Goal: Task Accomplishment & Management: Complete application form

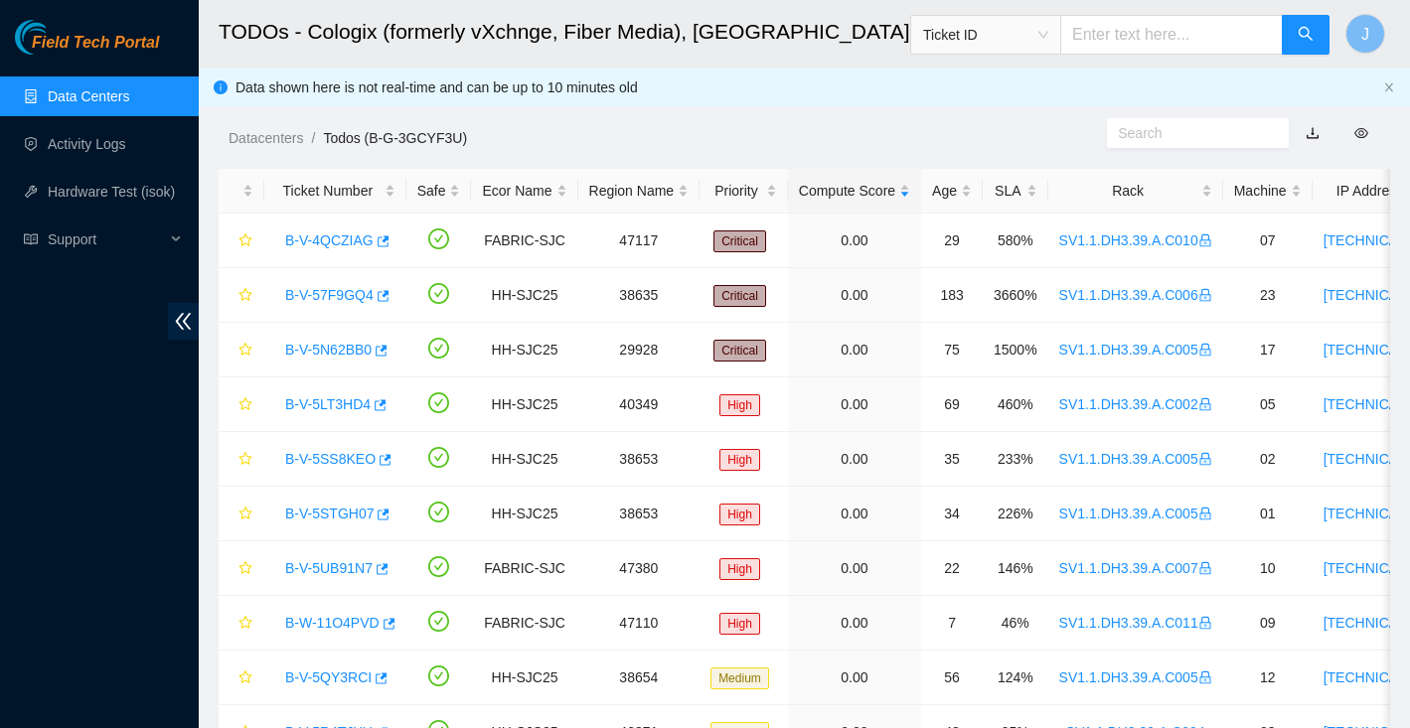
scroll to position [304, 0]
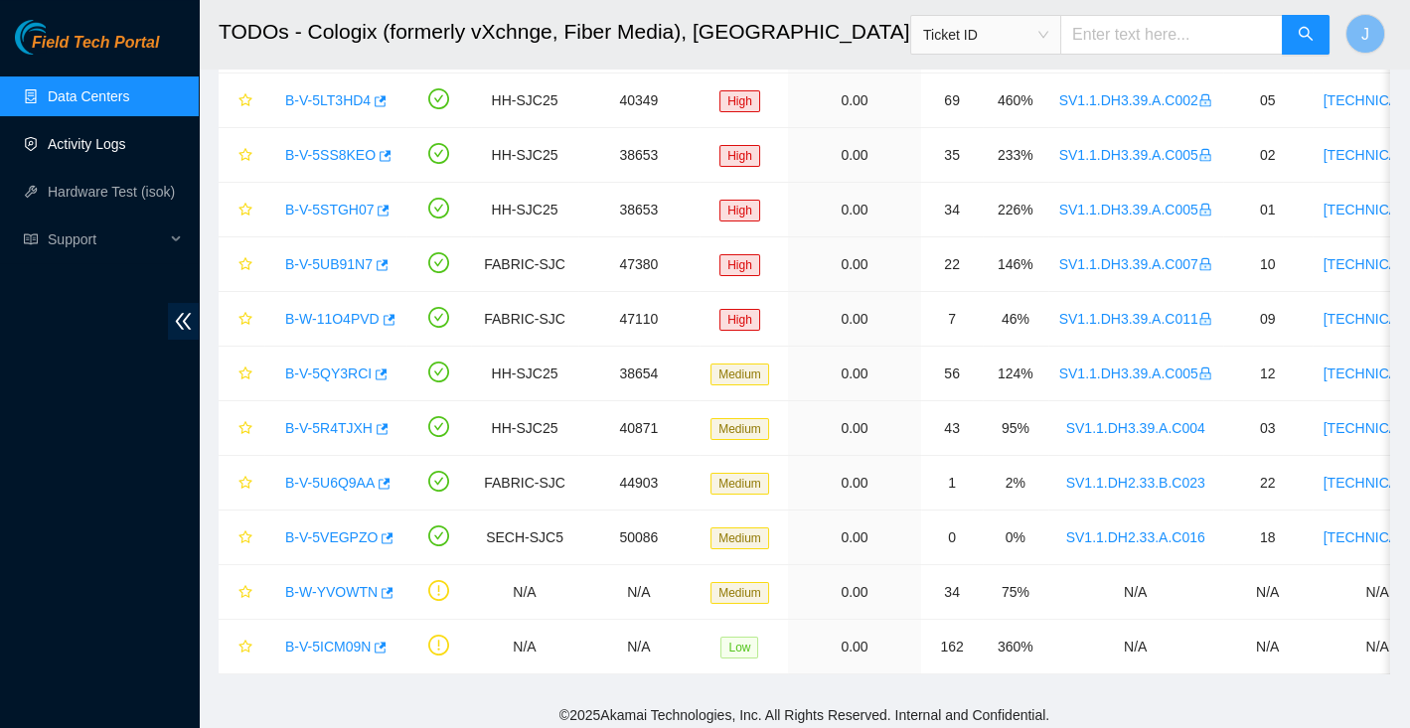
click at [90, 139] on link "Activity Logs" at bounding box center [87, 144] width 78 height 16
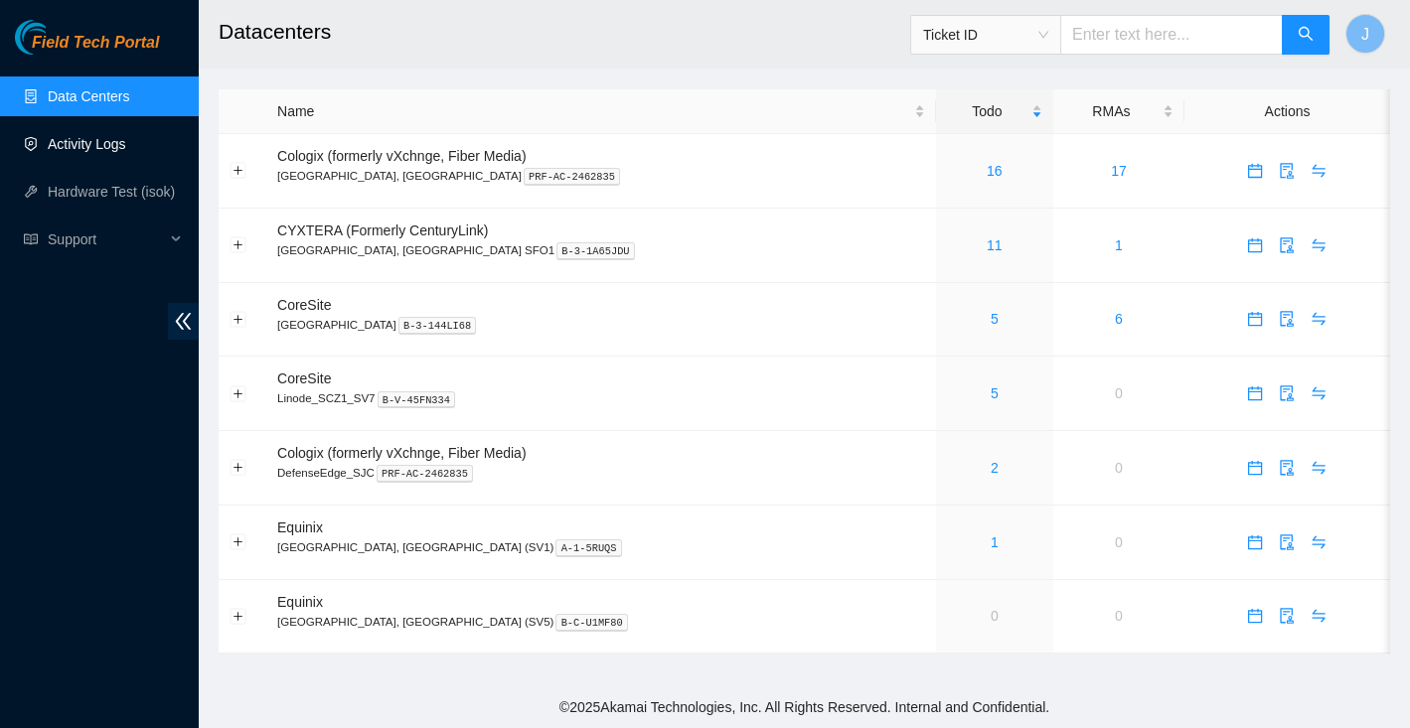
click at [105, 149] on link "Activity Logs" at bounding box center [87, 144] width 78 height 16
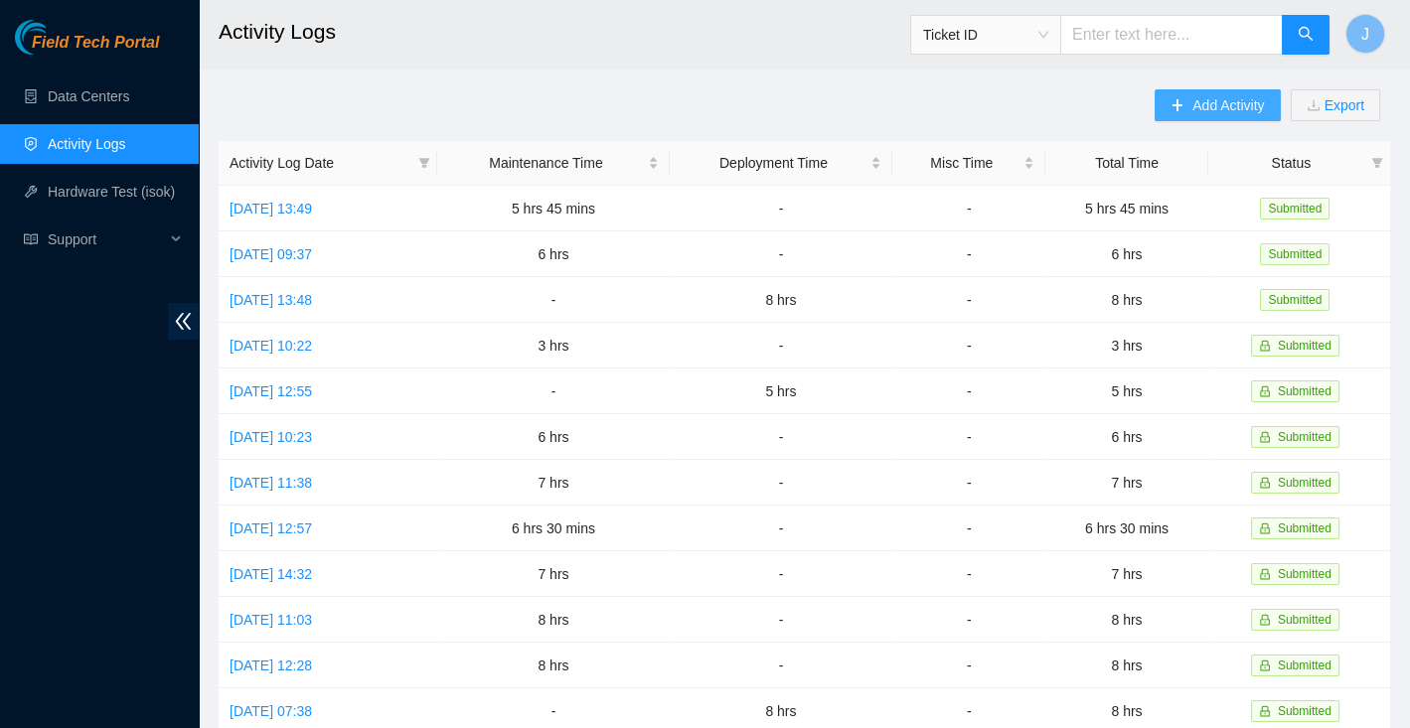
click at [1207, 108] on span "Add Activity" at bounding box center [1228, 105] width 72 height 22
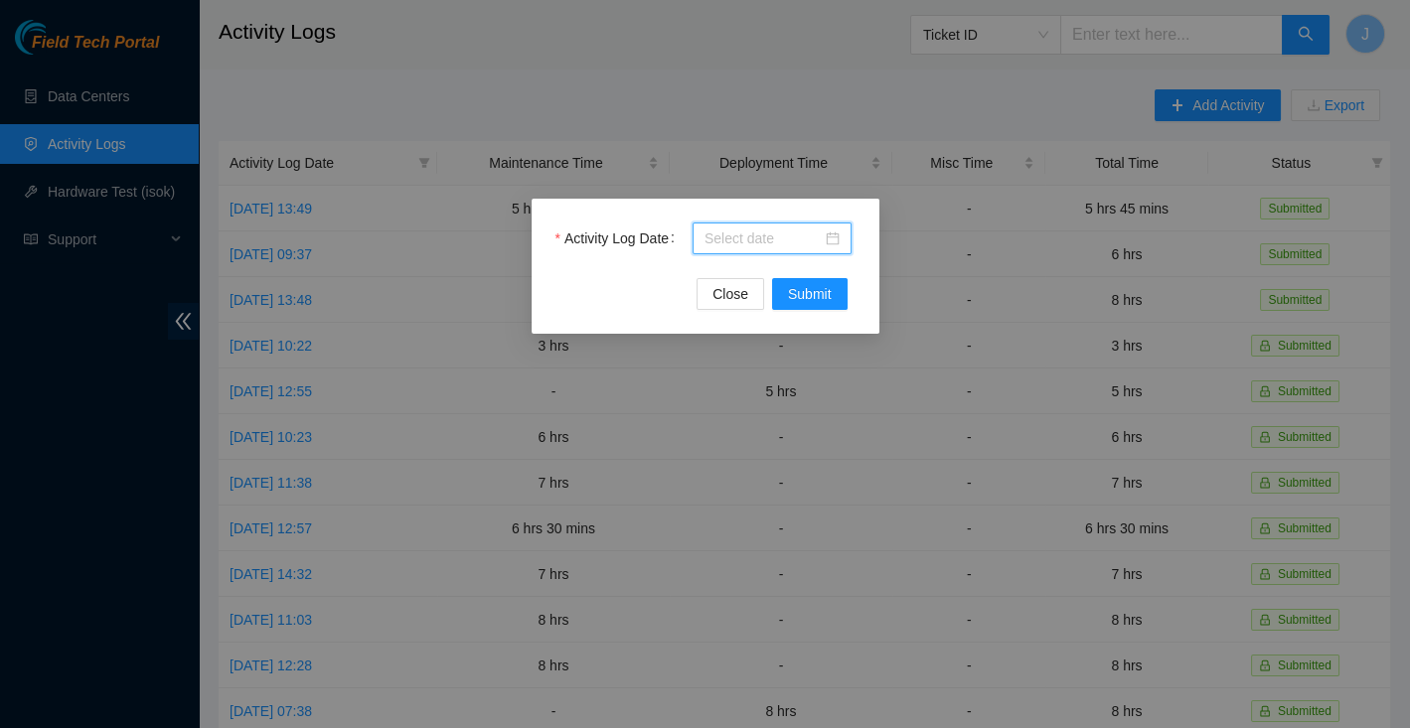
click at [773, 235] on input "Activity Log Date" at bounding box center [762, 239] width 117 height 22
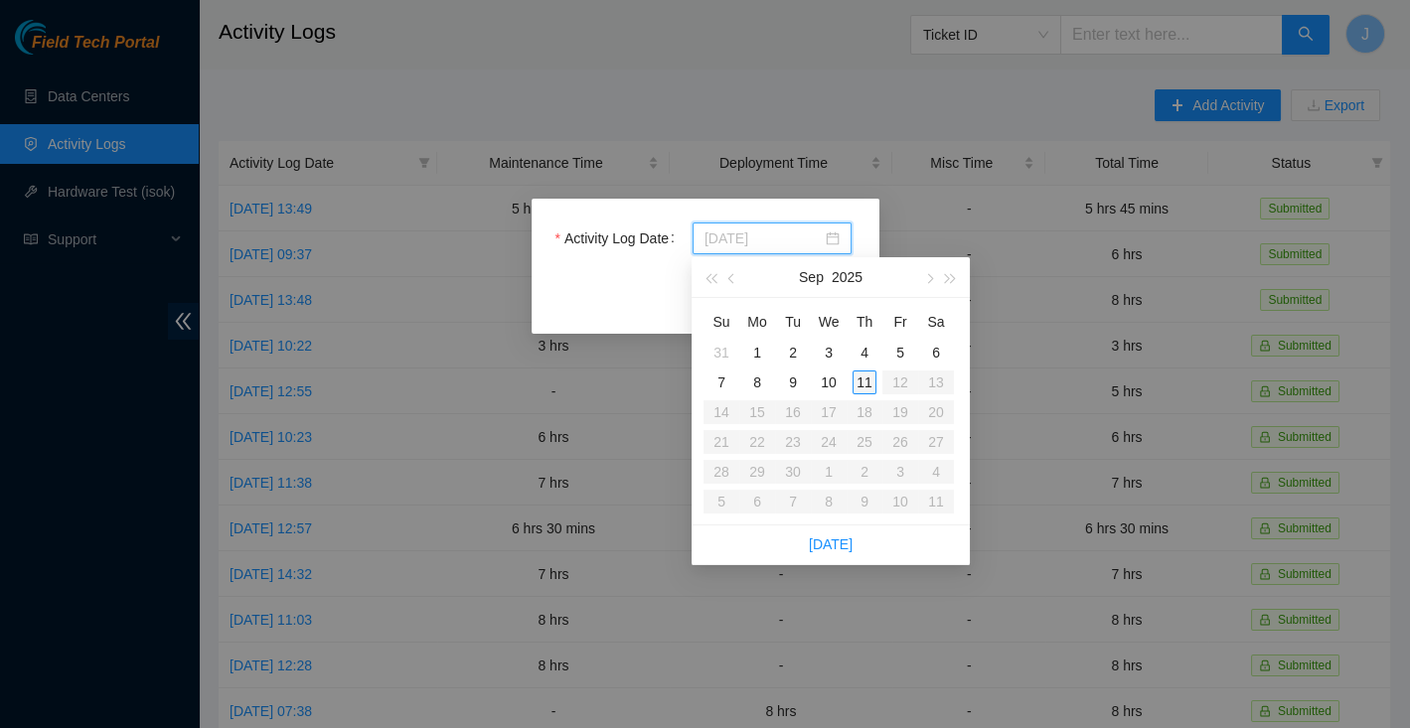
type input "2025-09-11"
click at [863, 382] on div "11" at bounding box center [864, 383] width 24 height 24
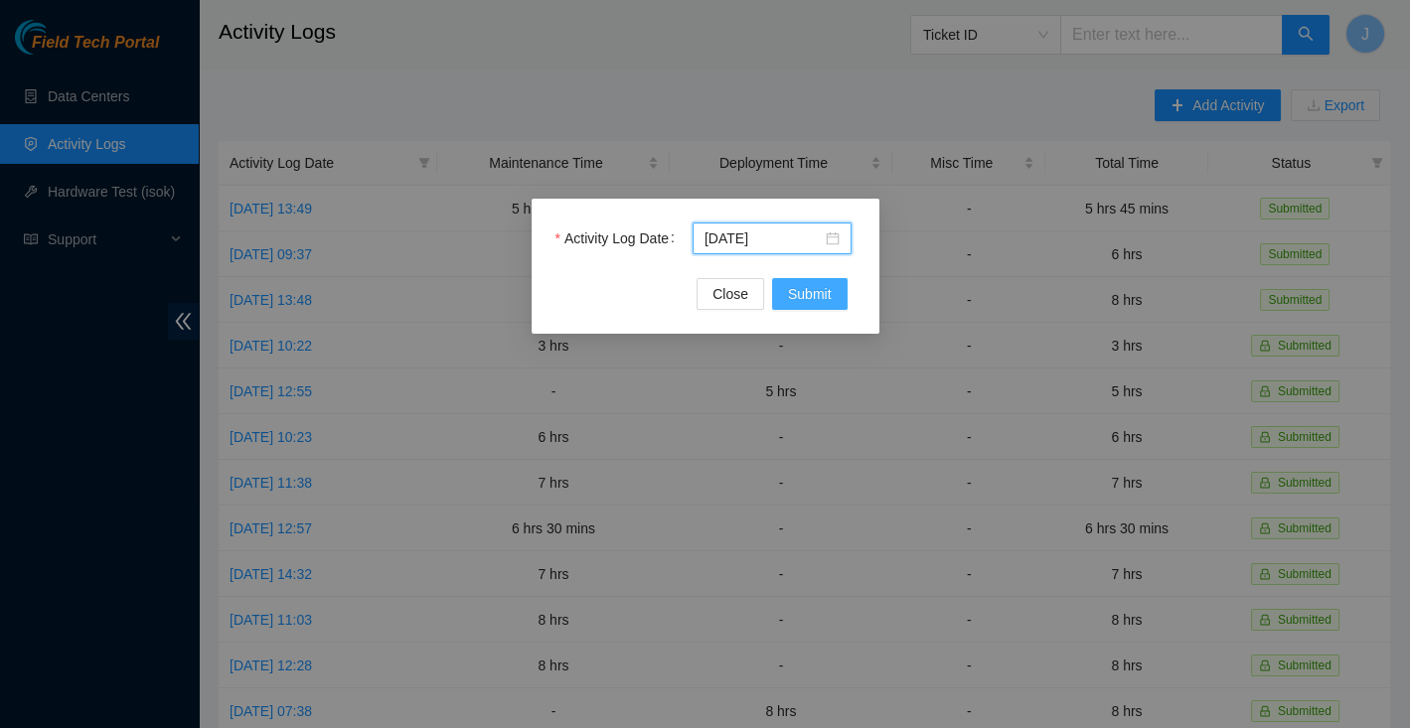
click at [808, 289] on span "Submit" at bounding box center [810, 294] width 44 height 22
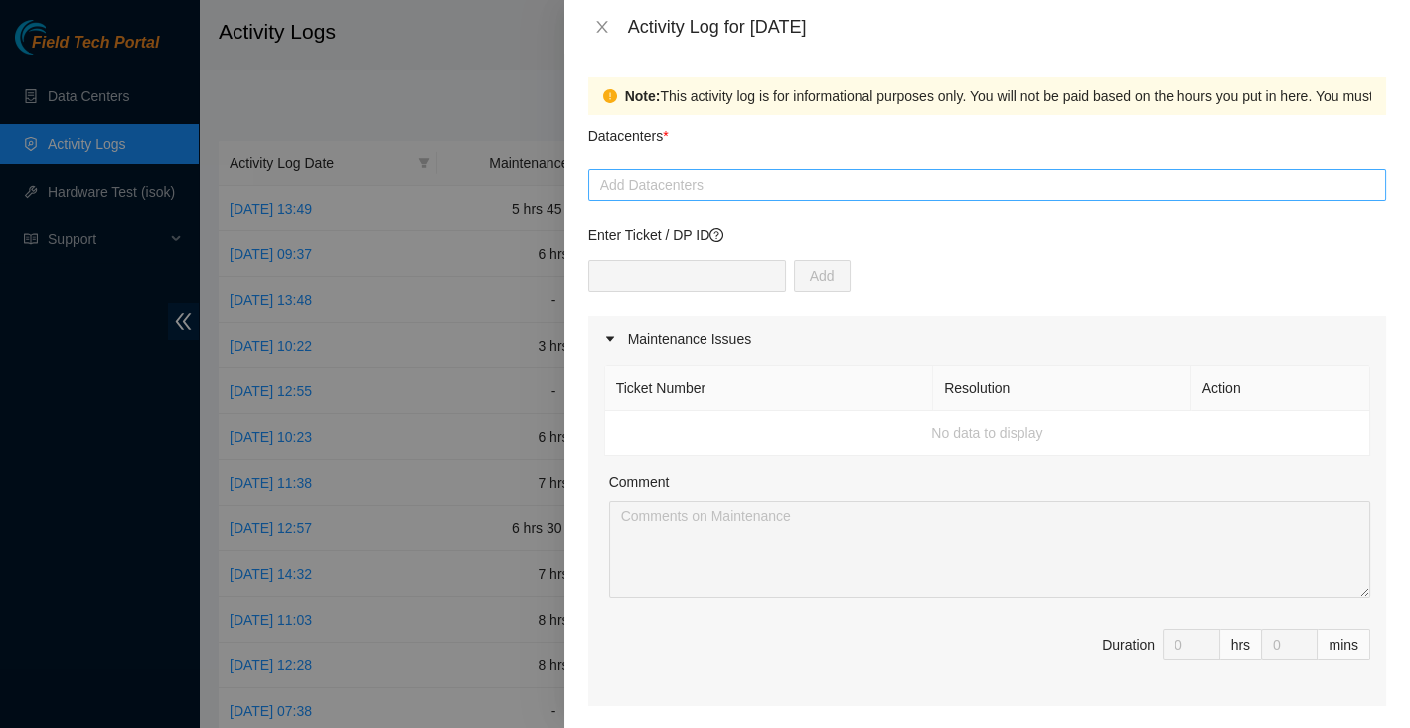
click at [722, 173] on div at bounding box center [987, 185] width 788 height 24
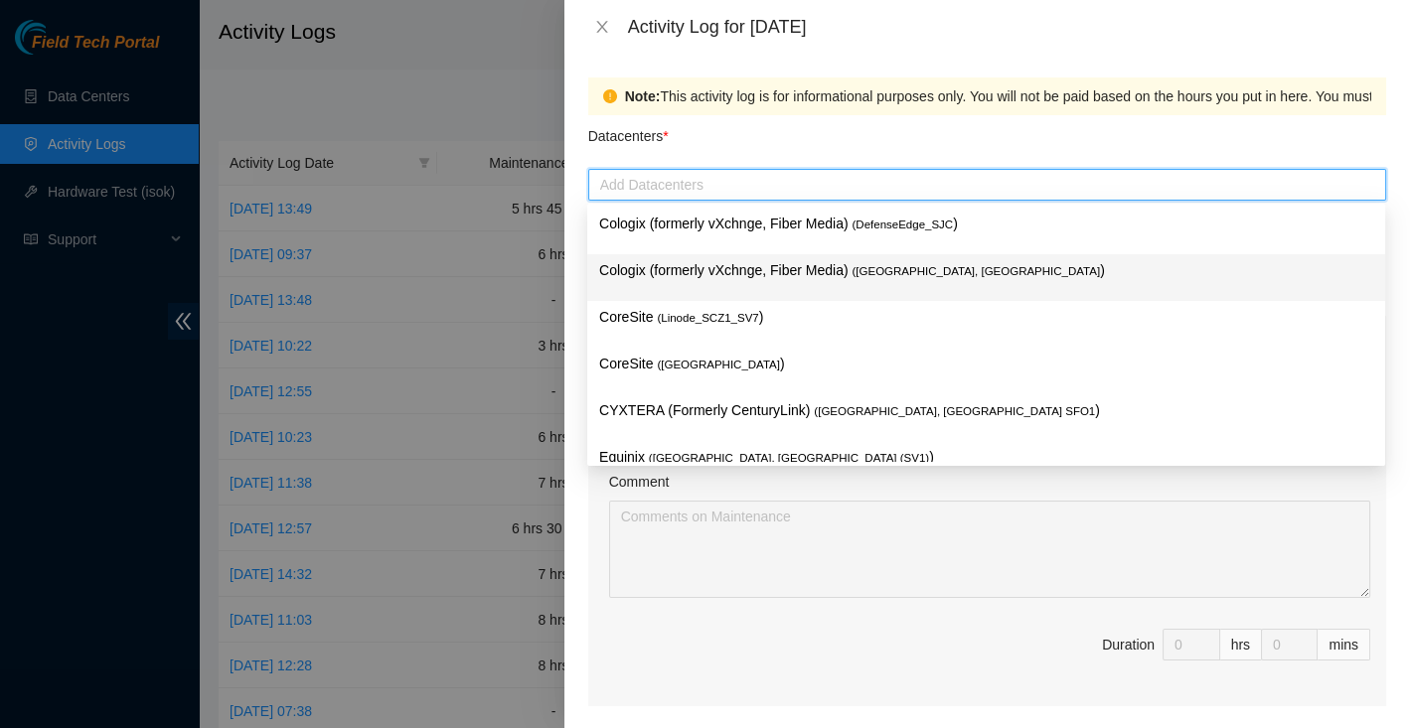
click at [702, 263] on p "Cologix (formerly vXchnge, Fiber Media) ( Santa Clara, CA )" at bounding box center [986, 270] width 774 height 23
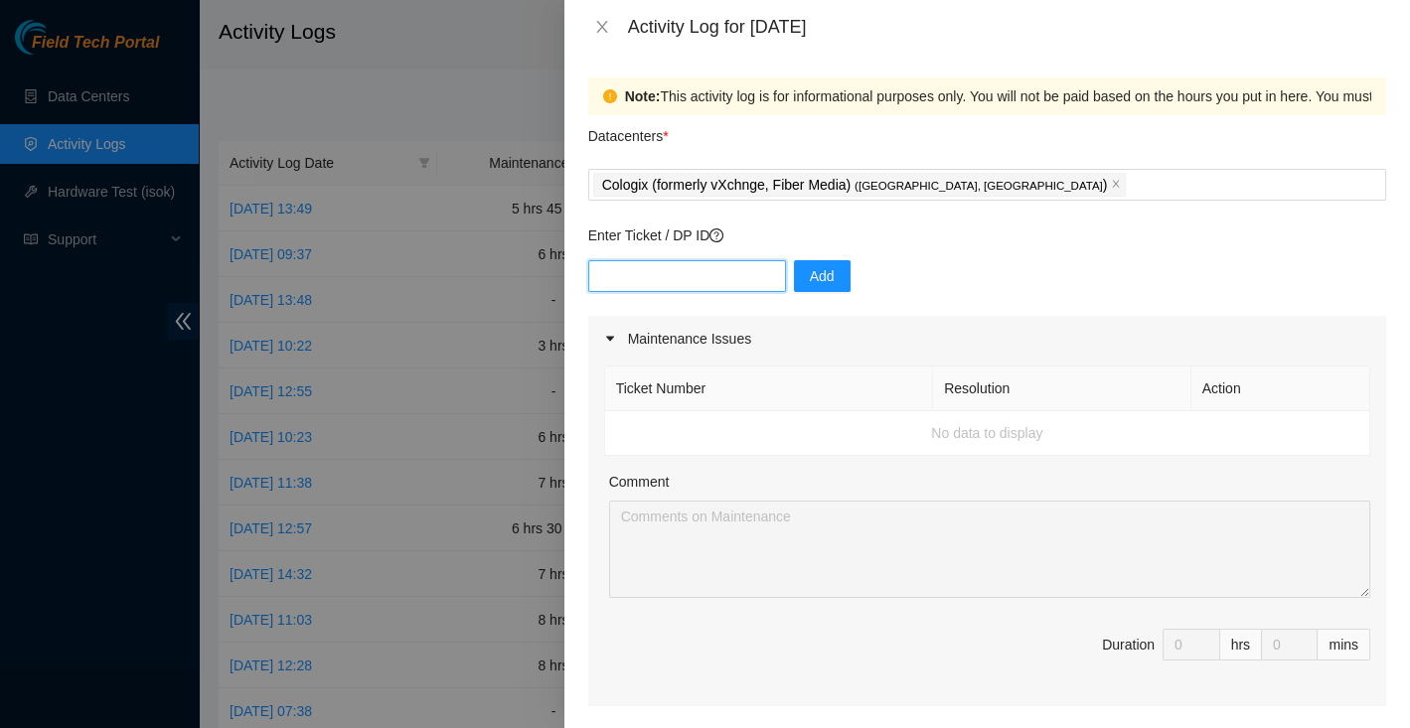
click at [682, 268] on input "text" at bounding box center [687, 276] width 198 height 32
type input "DP82680"
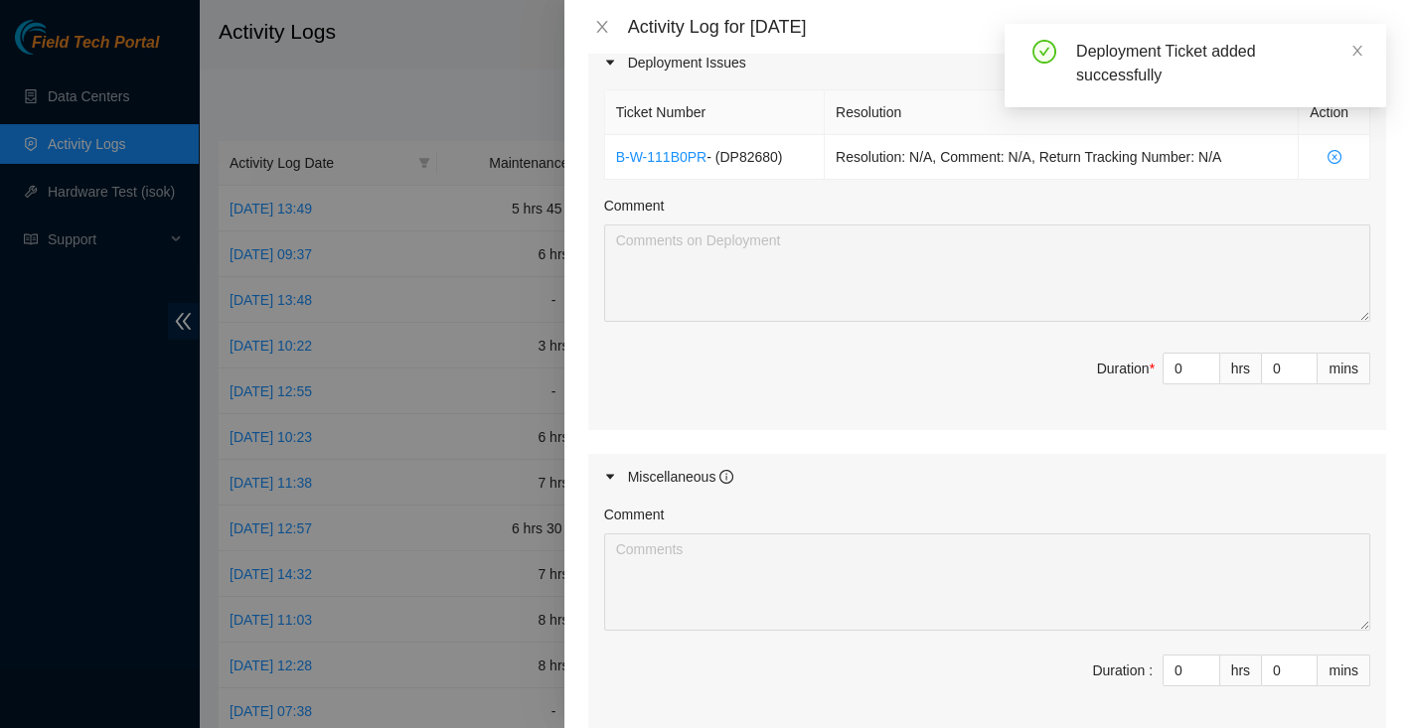
scroll to position [699, 0]
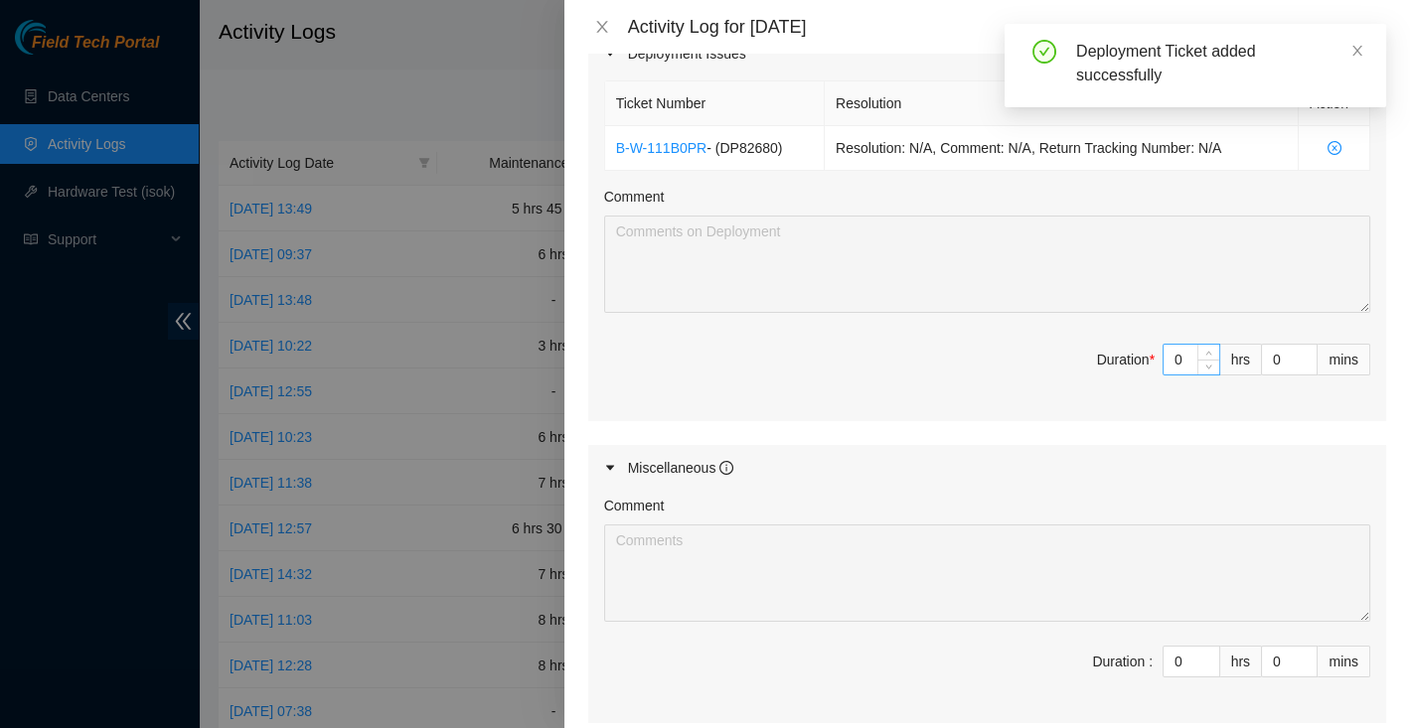
click at [1192, 358] on input "0" at bounding box center [1191, 360] width 56 height 30
type input "9"
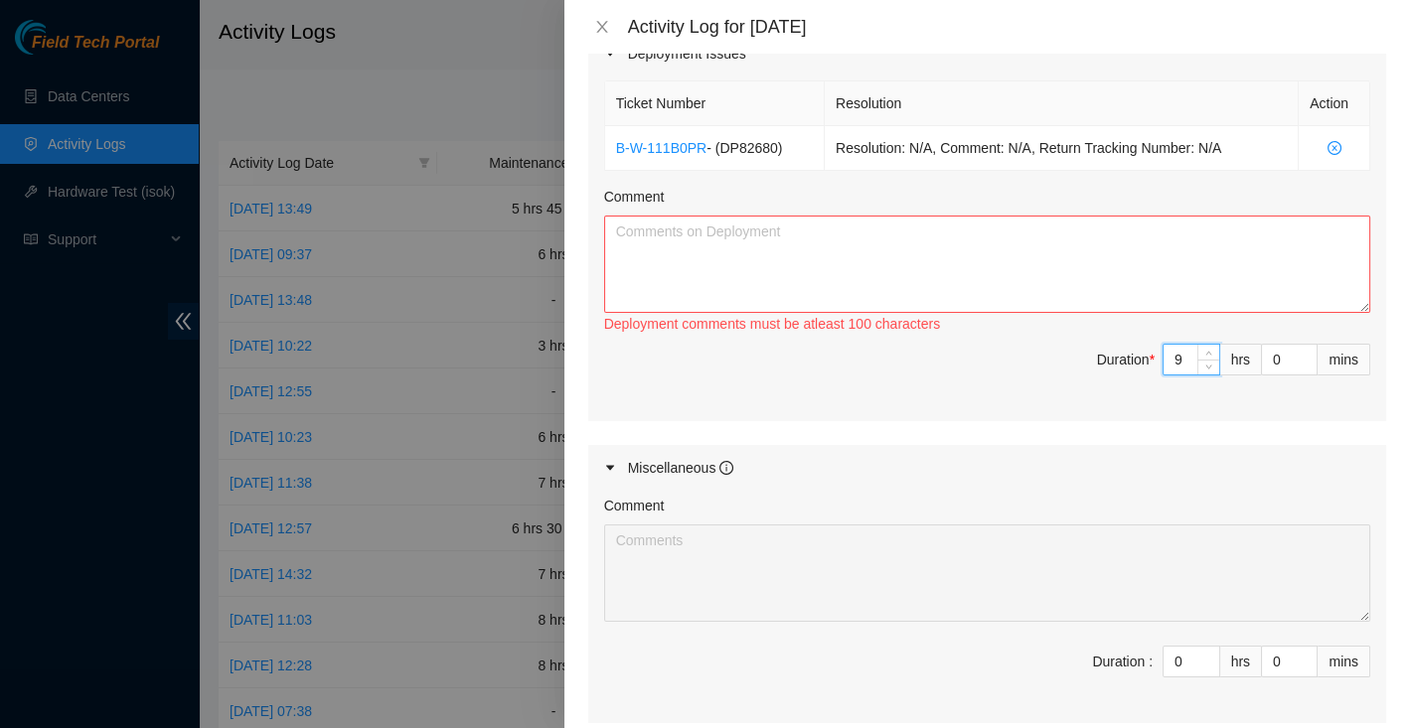
type input "0"
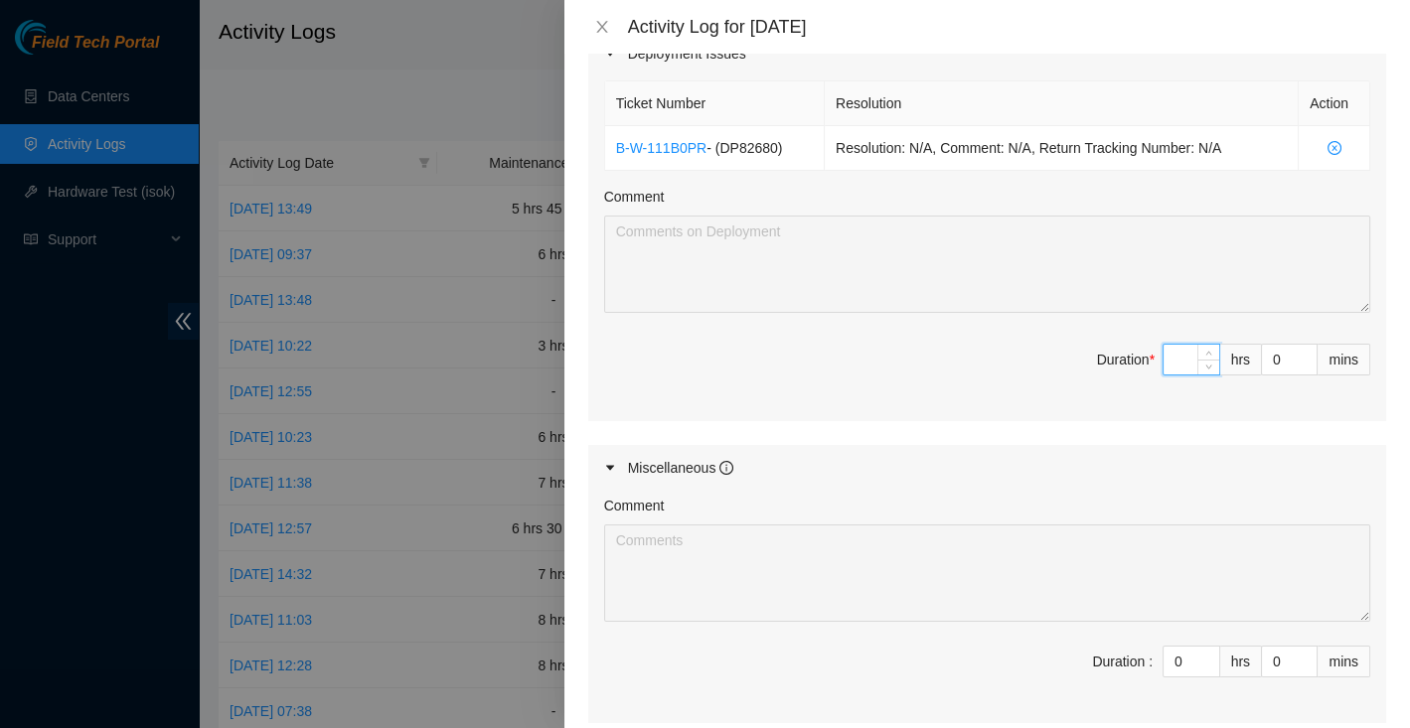
type input "8"
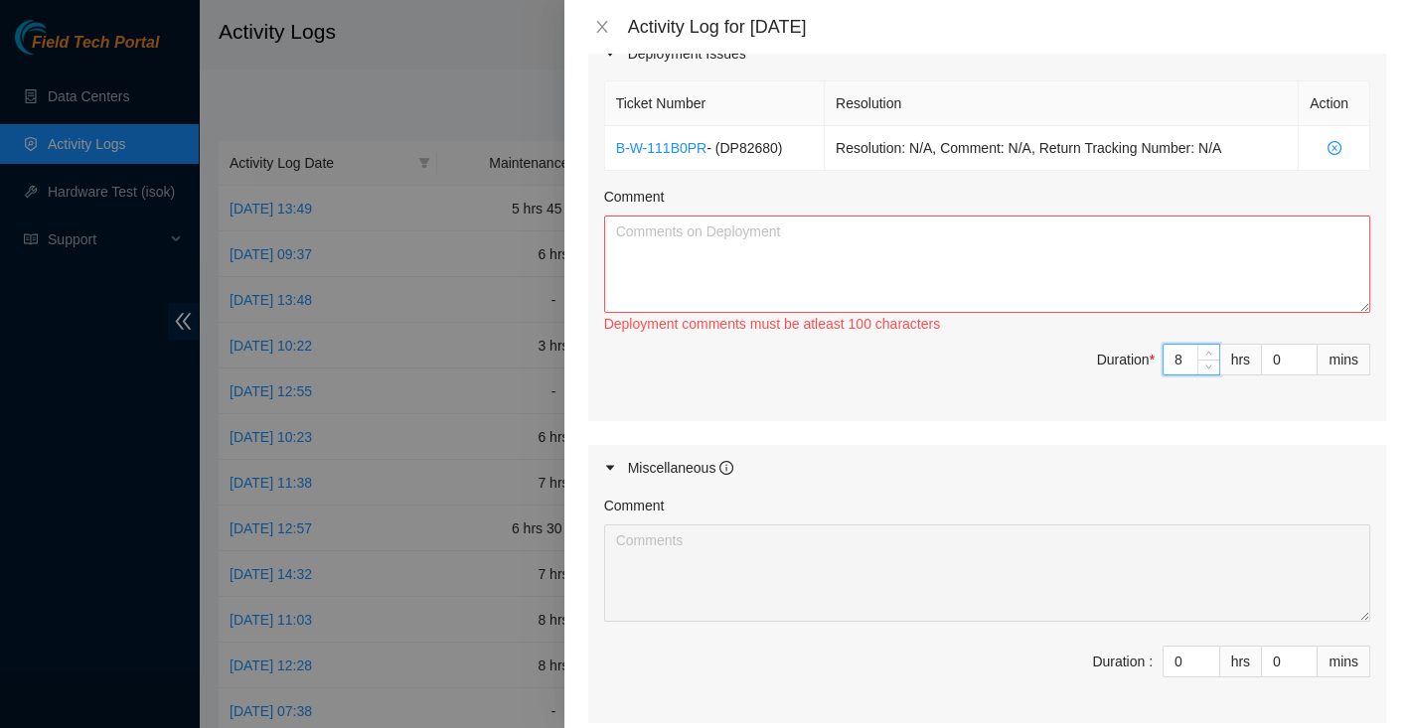
type input "8"
click at [941, 238] on textarea "Comment" at bounding box center [987, 264] width 766 height 97
paste textarea "Helped unpack 9 pallets w/ Luis, Mark, Ilya & Daniel. Mainly was the one to thr…"
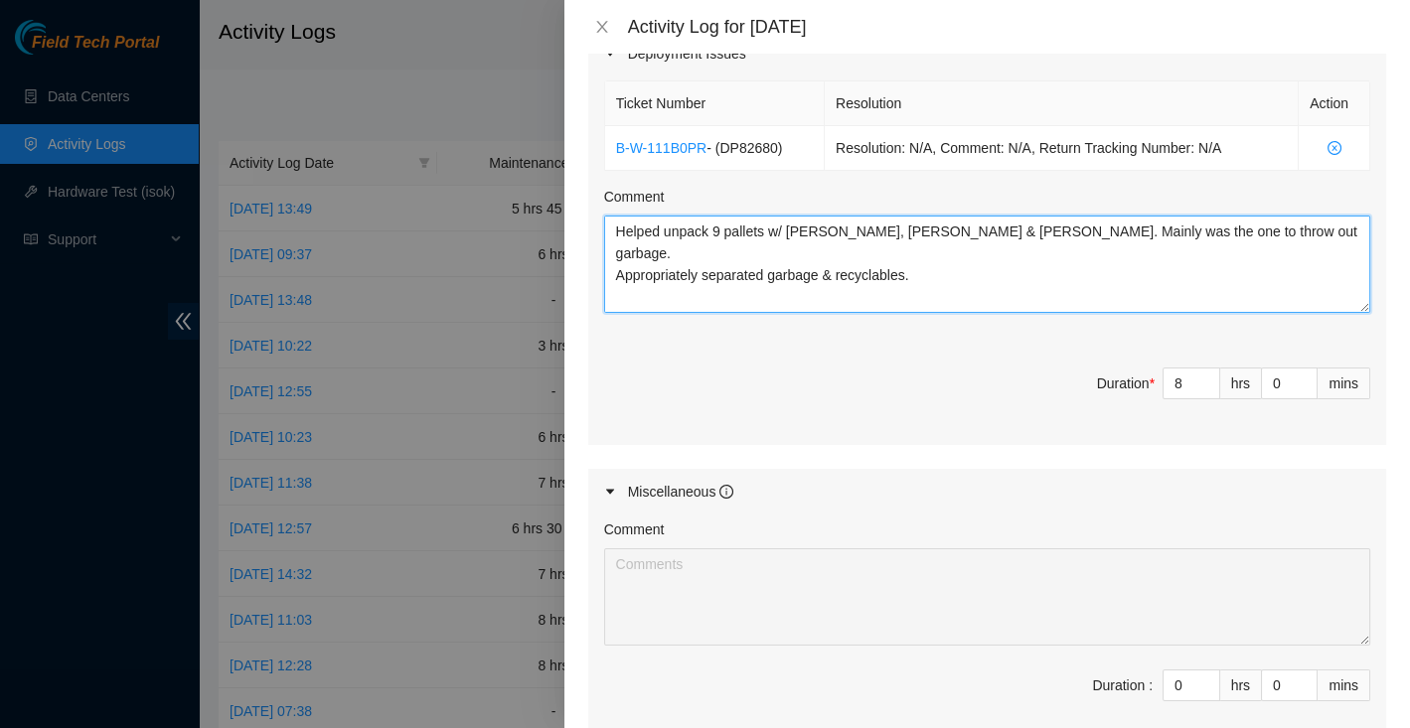
scroll to position [15, 0]
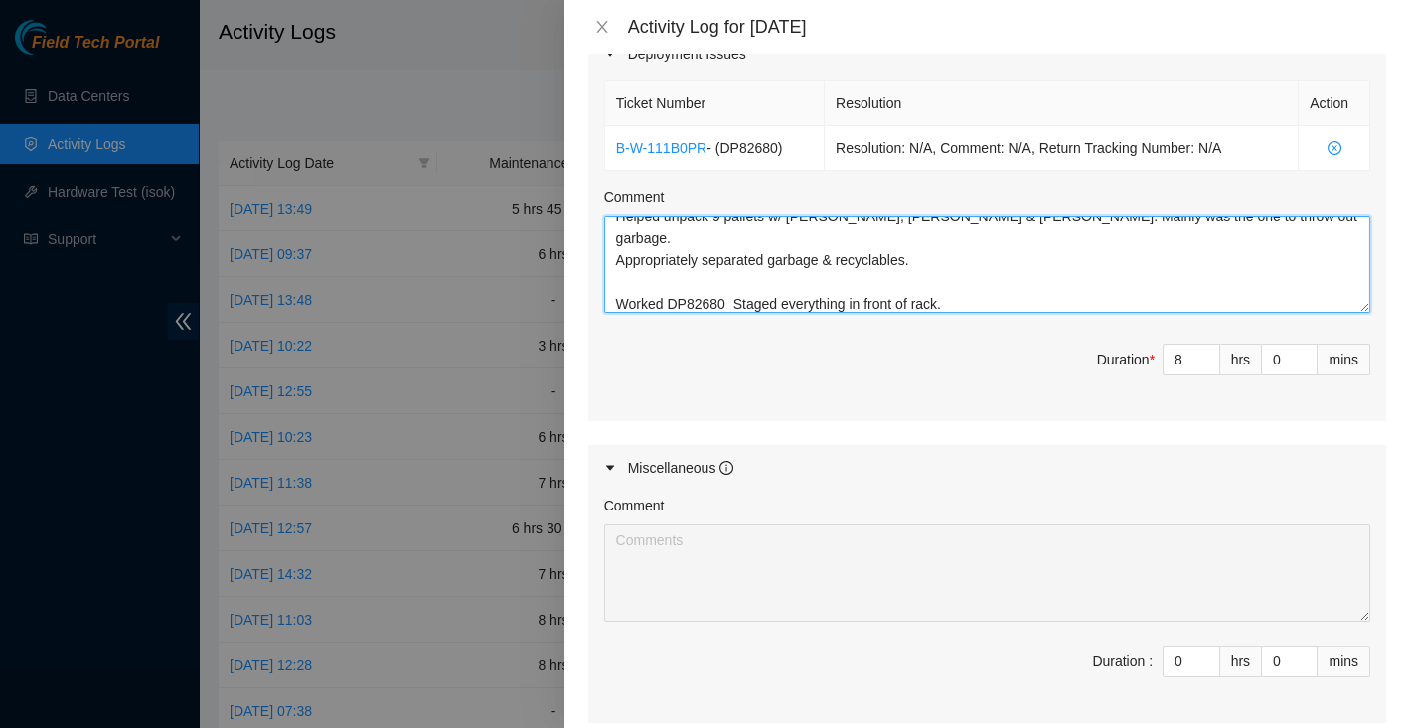
type textarea "Helped unpack 9 pallets w/ Luis, Mark, Ilya & Daniel. Mainly was the one to thr…"
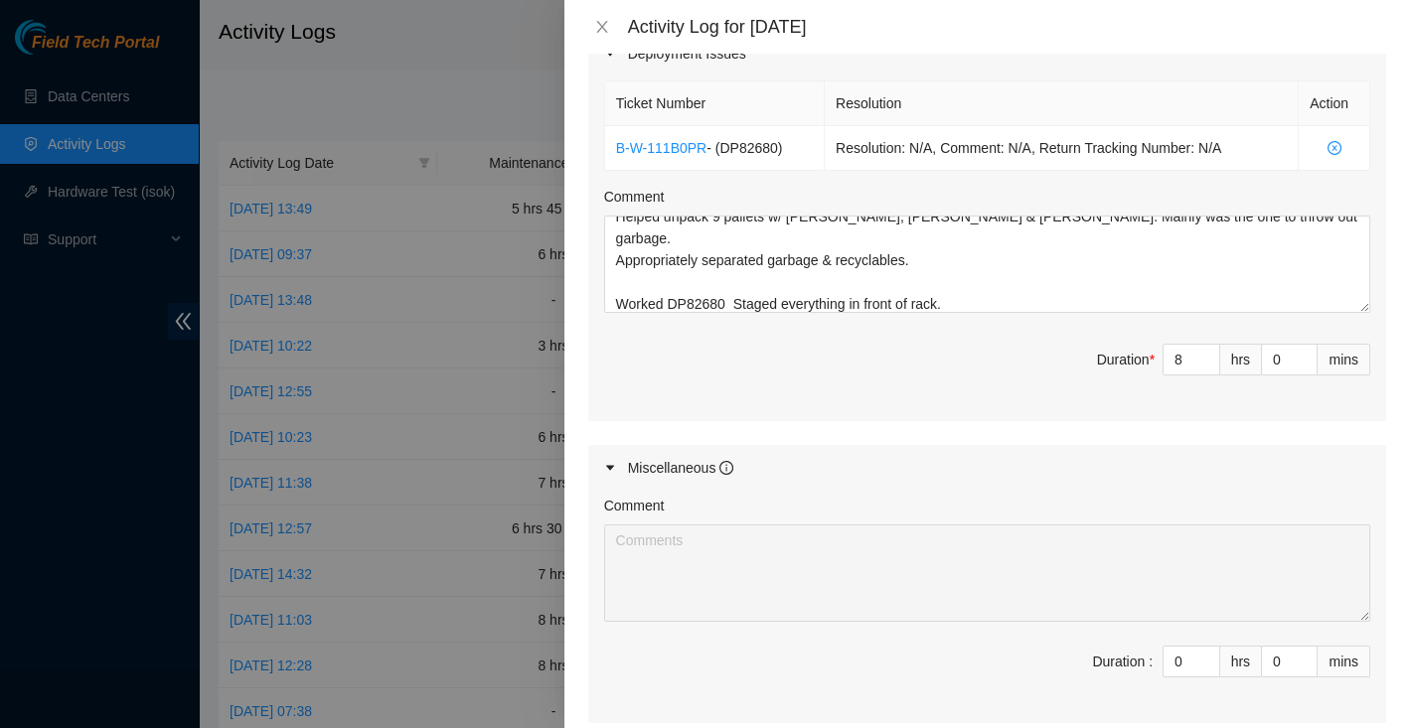
click at [975, 376] on span "Duration * 8 hrs 0 mins" at bounding box center [987, 372] width 766 height 56
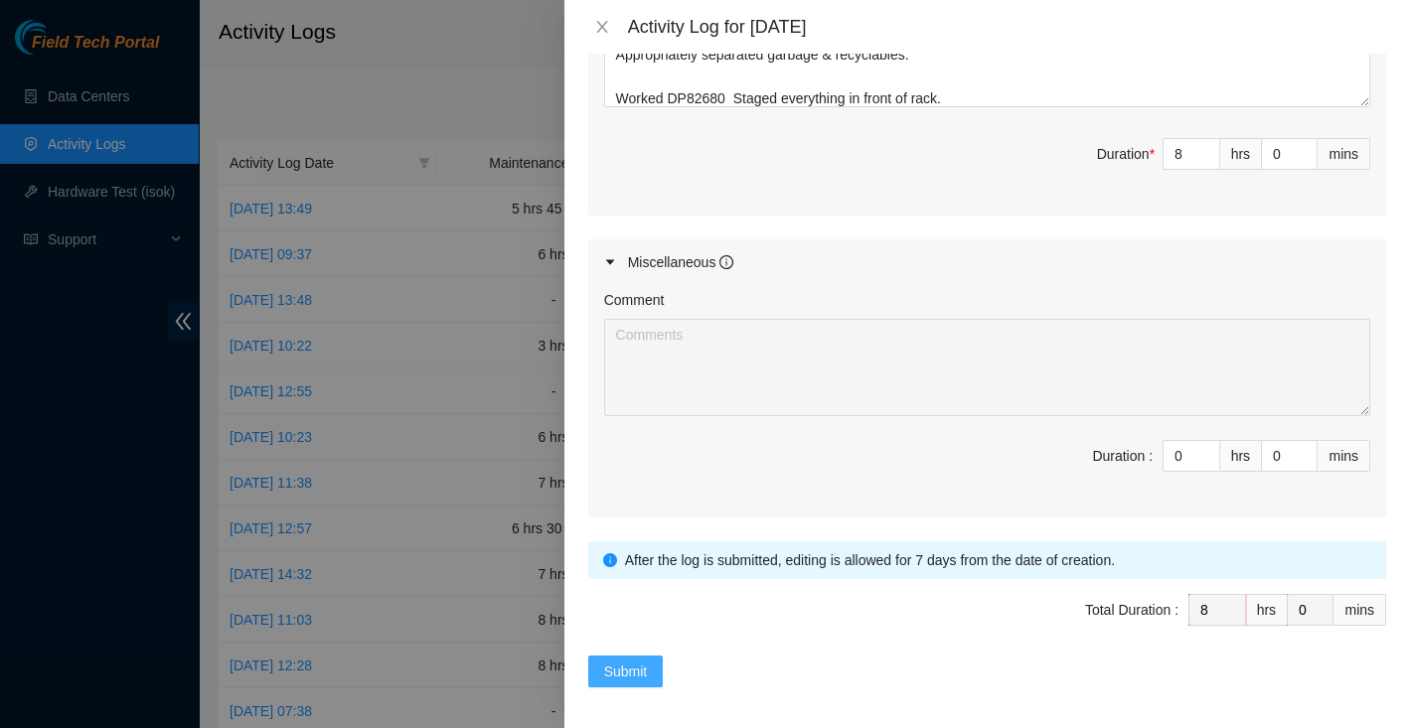
click at [650, 671] on button "Submit" at bounding box center [626, 672] width 76 height 32
